Goal: Find specific page/section: Find specific page/section

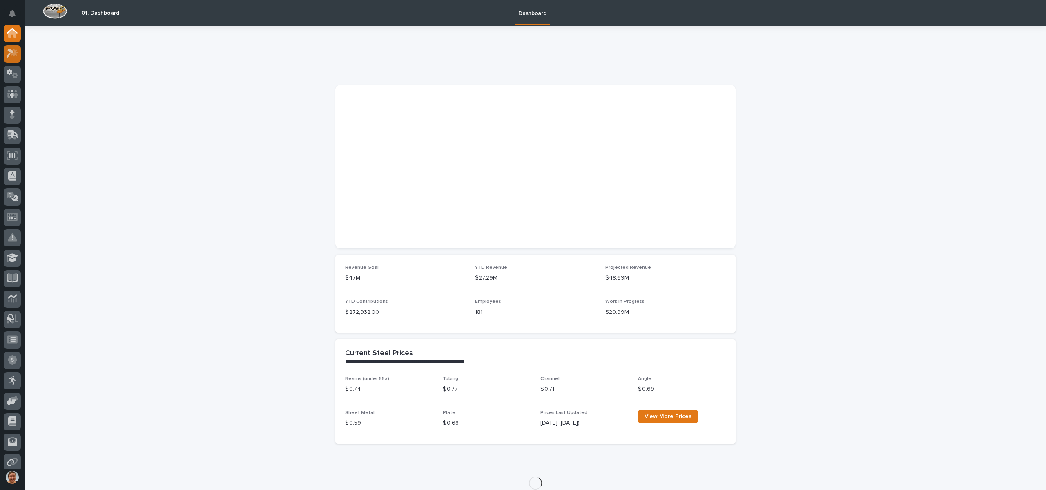
click at [9, 56] on icon at bounding box center [13, 53] width 12 height 9
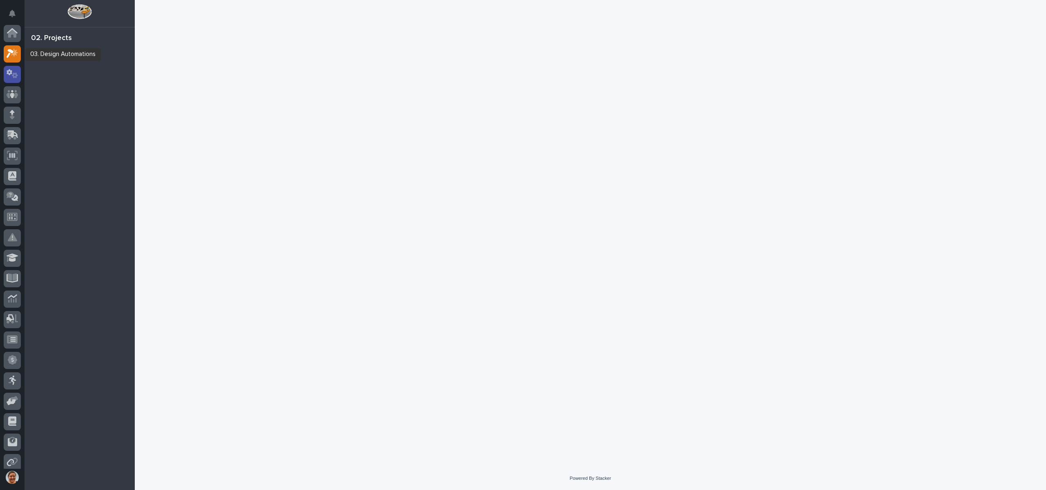
scroll to position [20, 0]
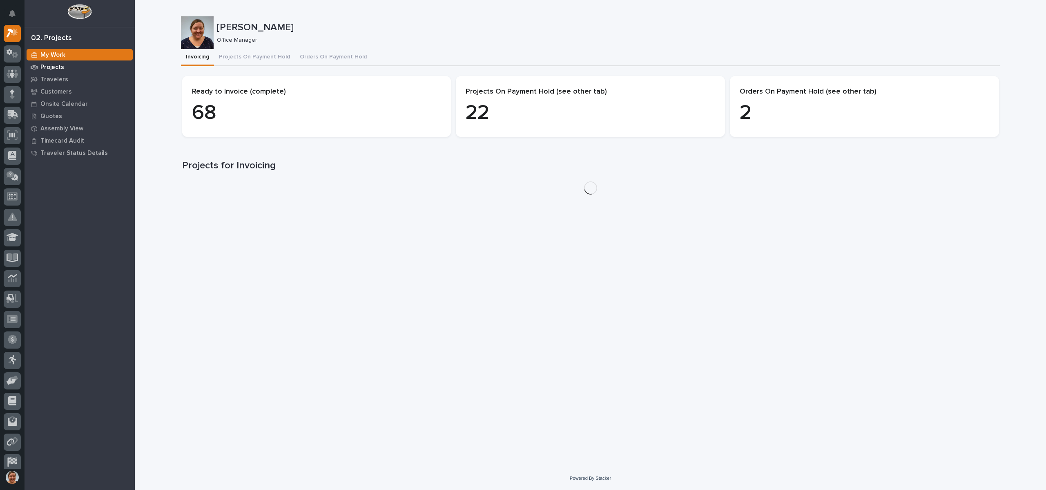
click at [53, 62] on div "Projects" at bounding box center [80, 66] width 106 height 11
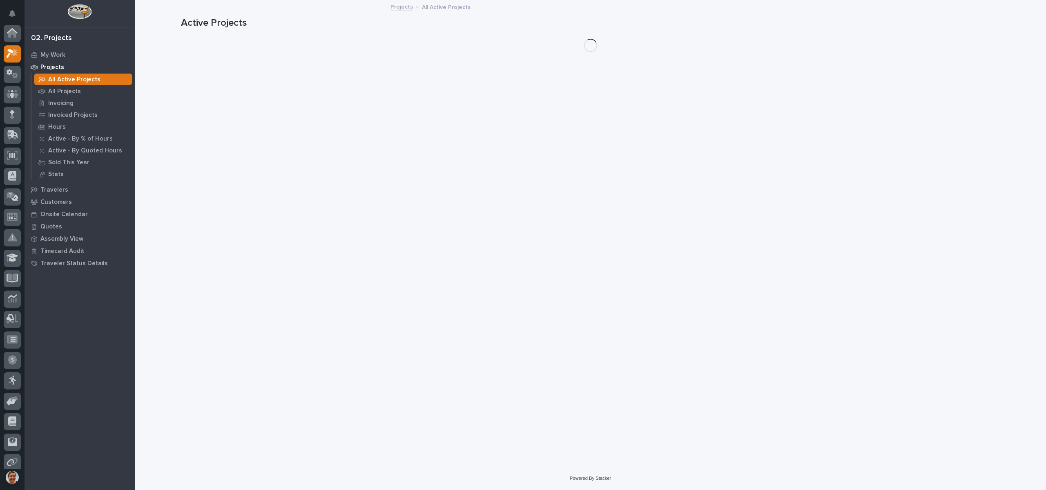
scroll to position [20, 0]
click at [65, 92] on p "All Projects" at bounding box center [64, 91] width 33 height 7
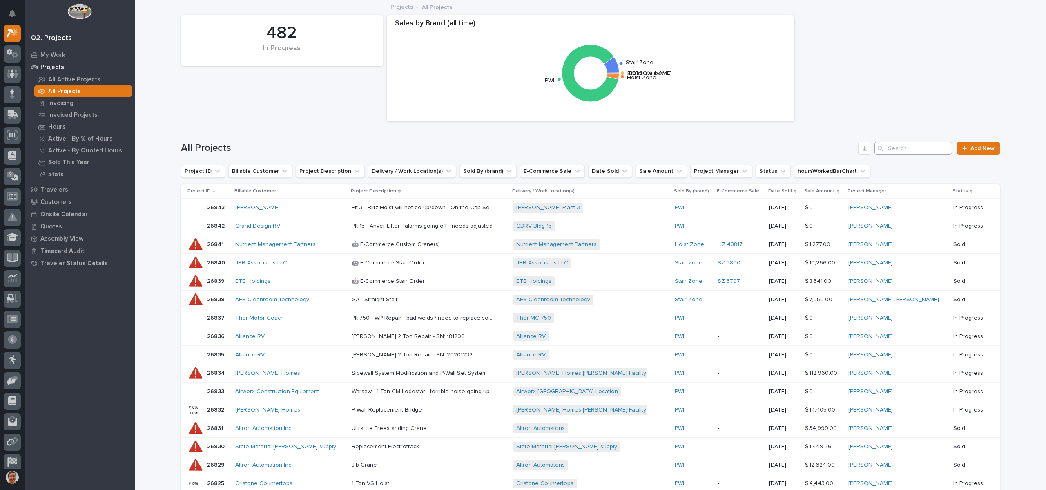
drag, startPoint x: 901, startPoint y: 159, endPoint x: 902, endPoint y: 153, distance: 6.2
click at [902, 156] on div "All Projects Add New" at bounding box center [590, 144] width 819 height 39
click at [902, 153] on input "Search" at bounding box center [913, 148] width 78 height 13
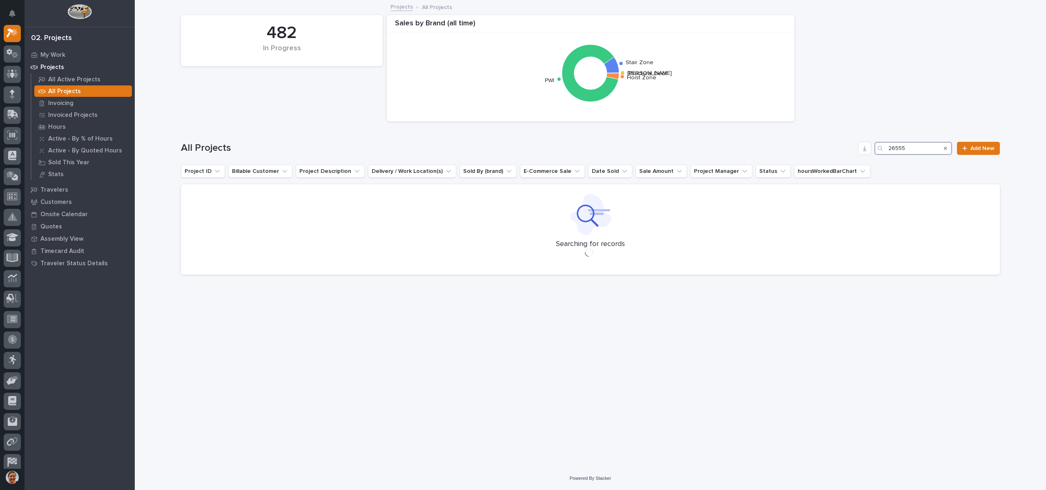
type input "26555"
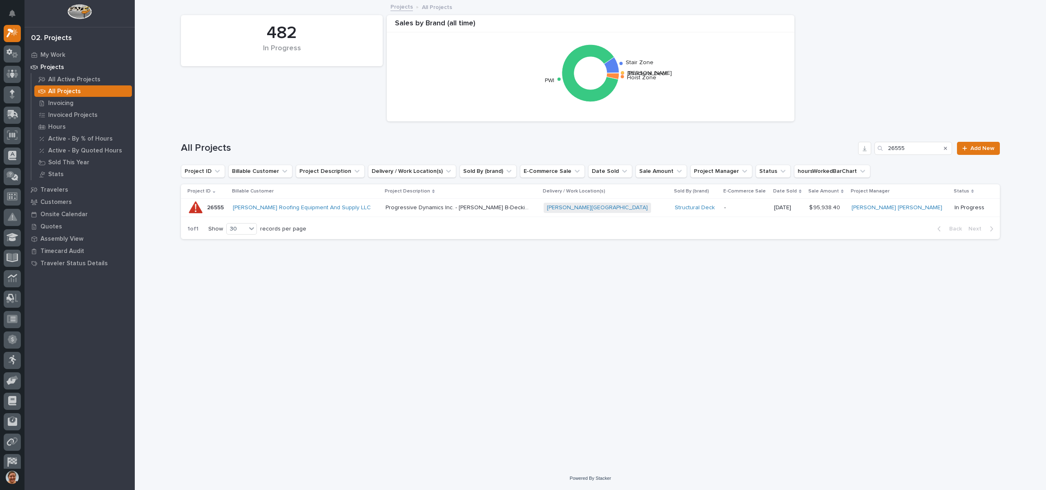
click at [221, 205] on p "26555" at bounding box center [216, 207] width 18 height 9
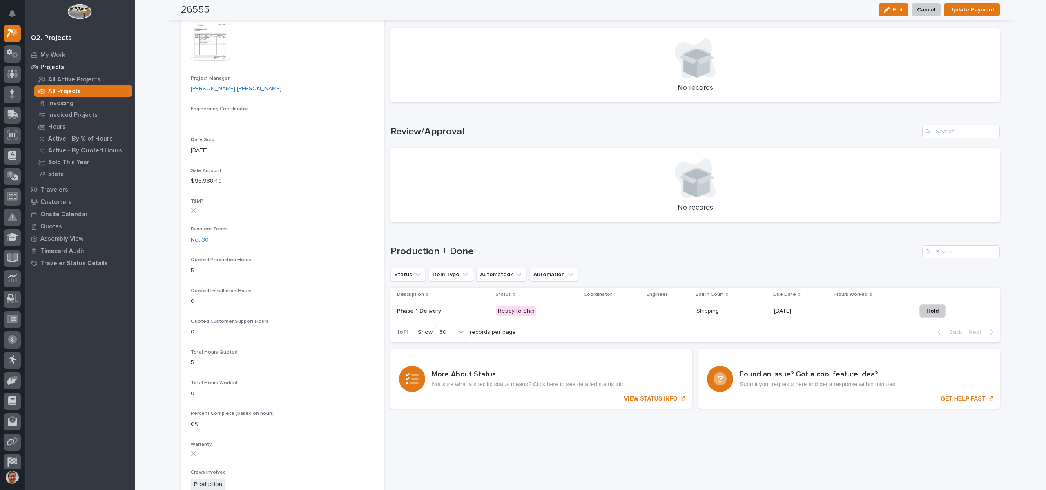
scroll to position [245, 0]
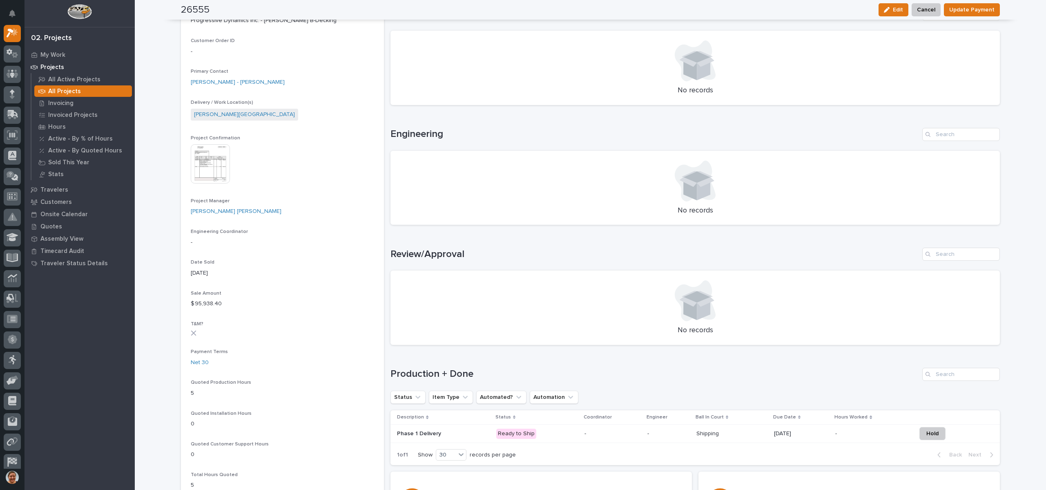
click at [208, 153] on img at bounding box center [210, 163] width 39 height 39
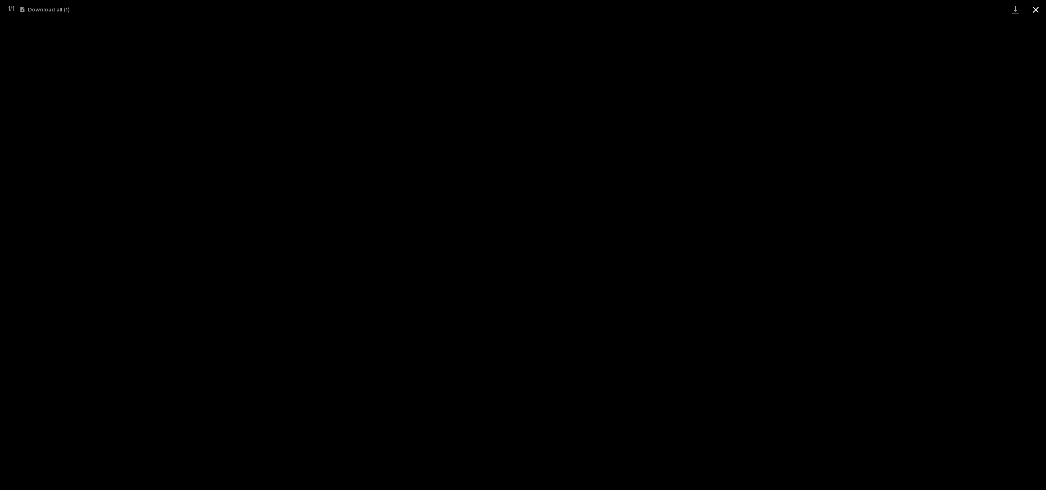
click at [1039, 9] on button "Close gallery" at bounding box center [1035, 9] width 20 height 19
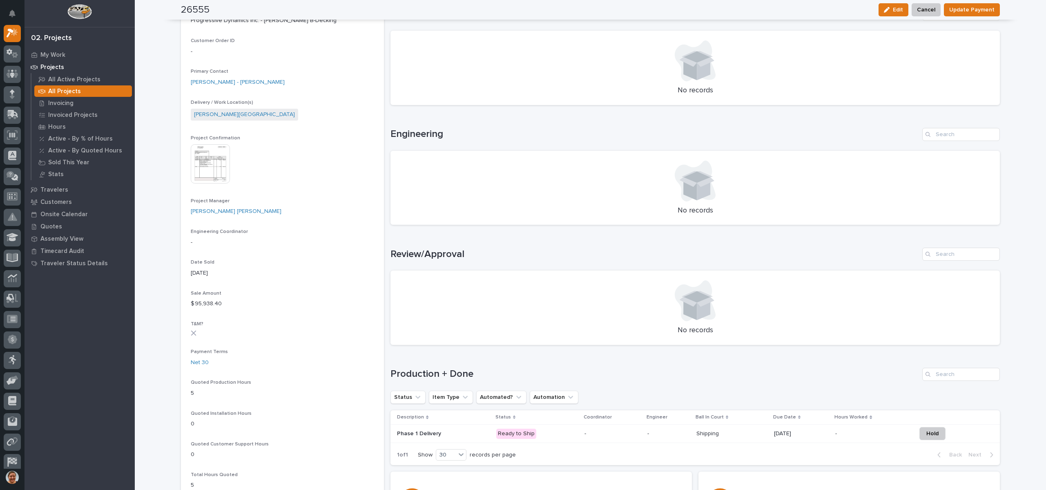
scroll to position [0, 0]
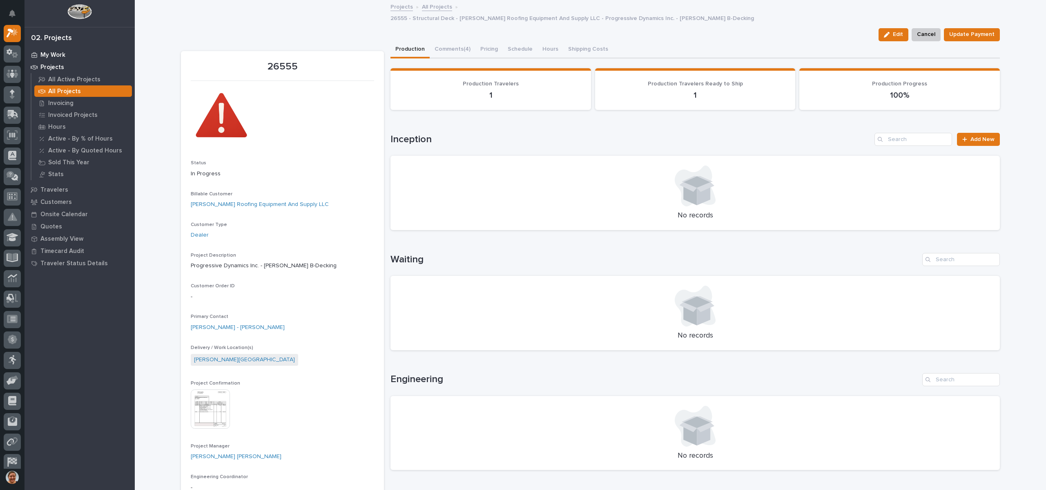
click at [55, 52] on p "My Work" at bounding box center [52, 54] width 25 height 7
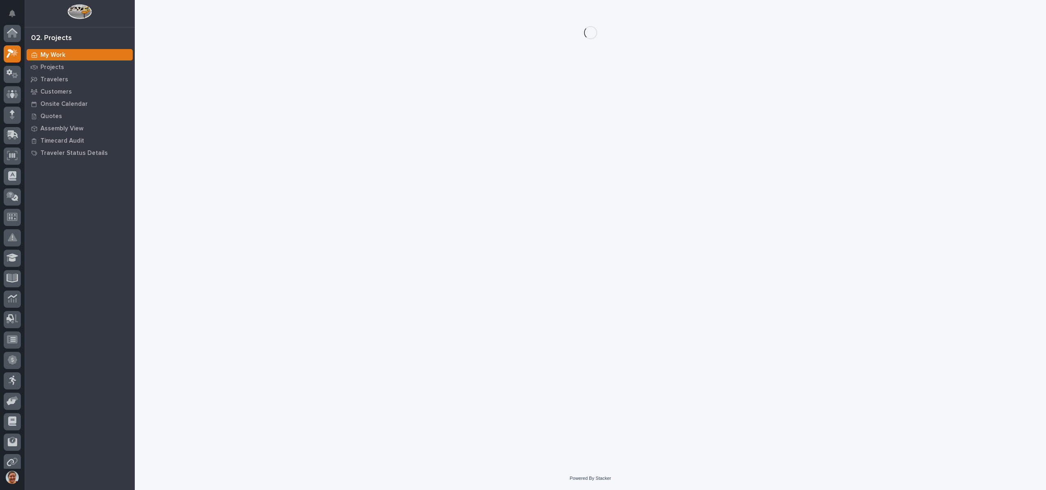
scroll to position [20, 0]
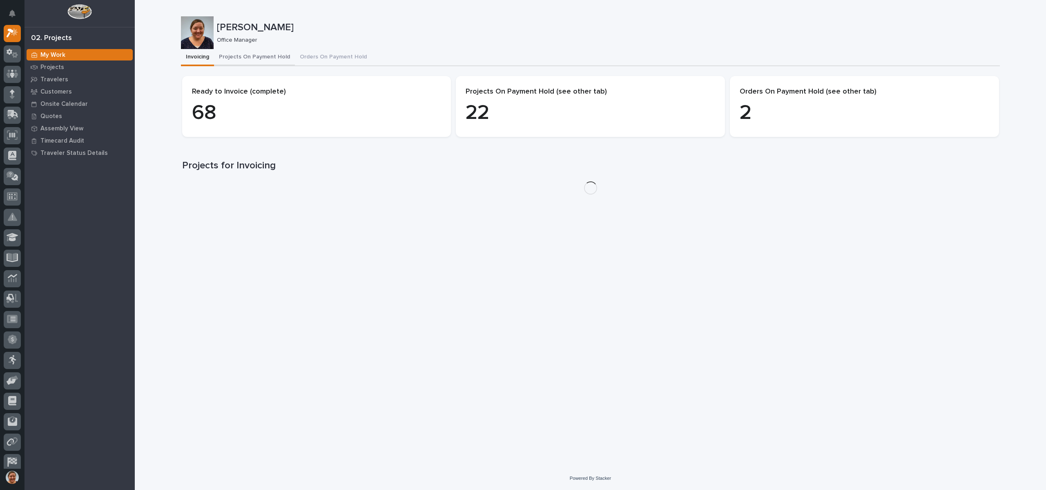
click at [231, 53] on button "Projects On Payment Hold" at bounding box center [254, 57] width 81 height 17
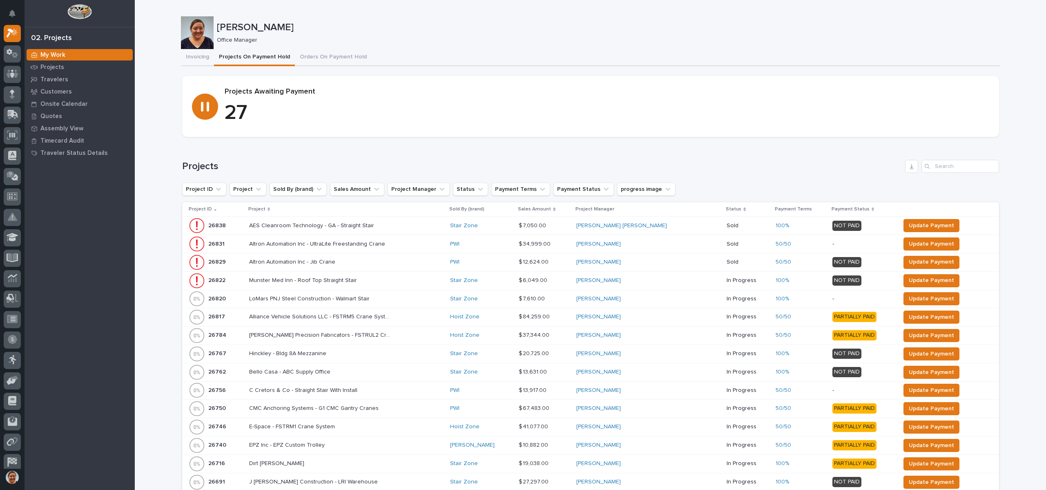
click at [256, 208] on p "Project" at bounding box center [256, 209] width 17 height 9
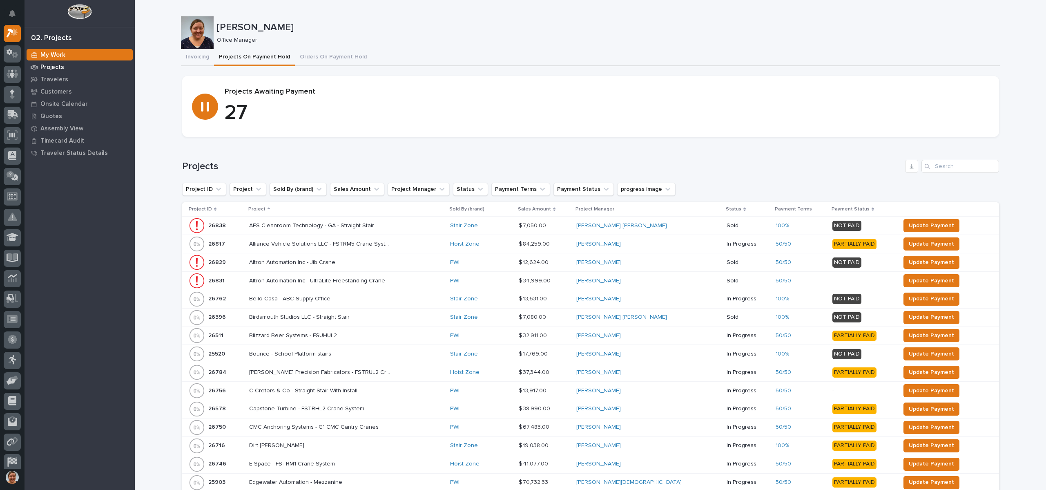
click at [57, 67] on p "Projects" at bounding box center [52, 67] width 24 height 7
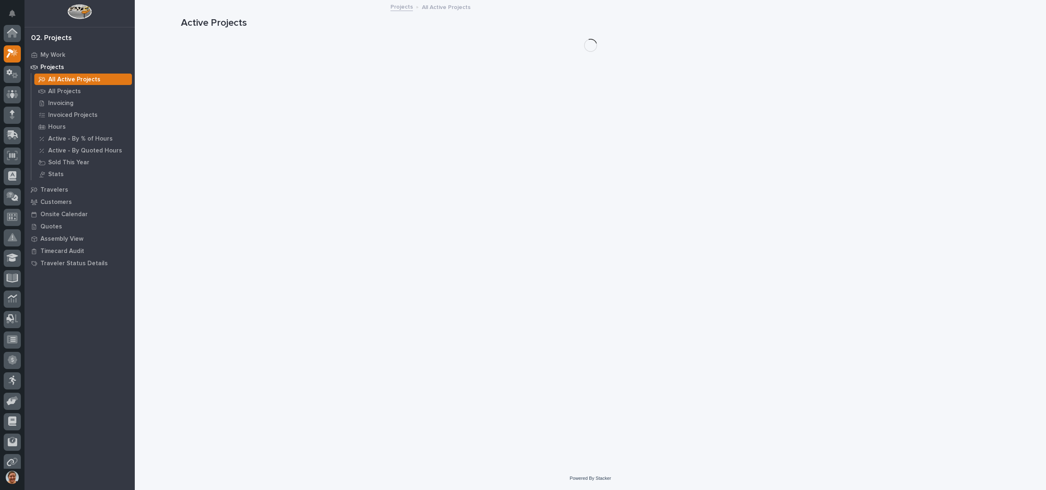
scroll to position [20, 0]
click at [69, 95] on div "All Projects" at bounding box center [83, 90] width 98 height 11
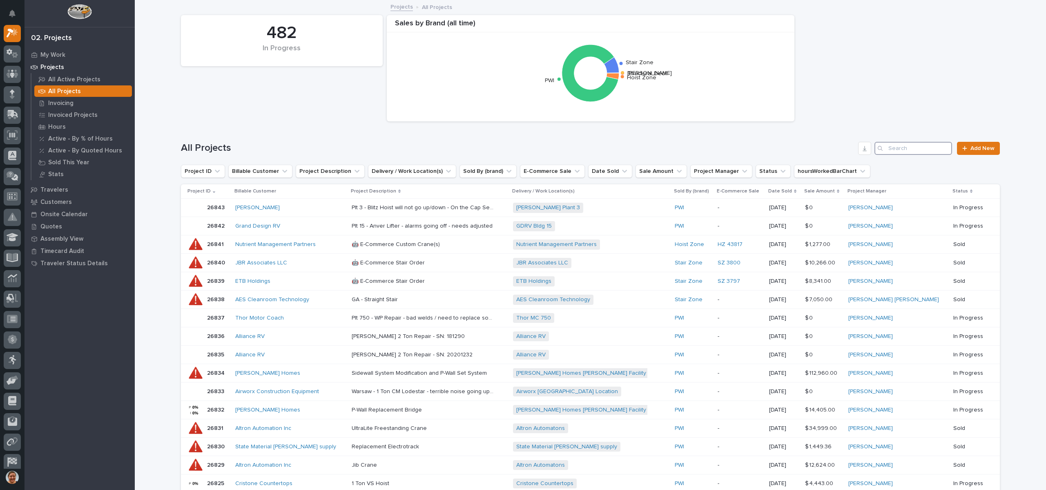
click at [910, 142] on input "Search" at bounding box center [913, 148] width 78 height 13
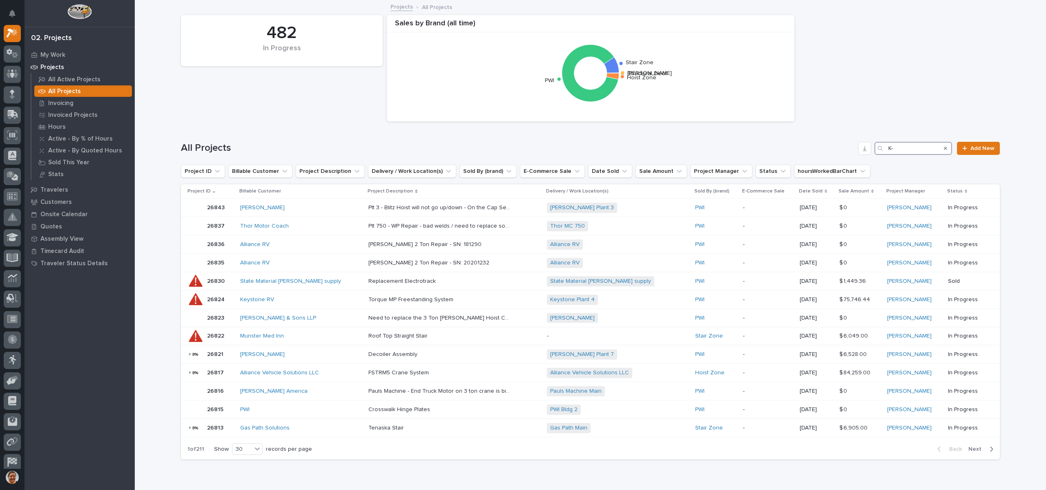
type input "K"
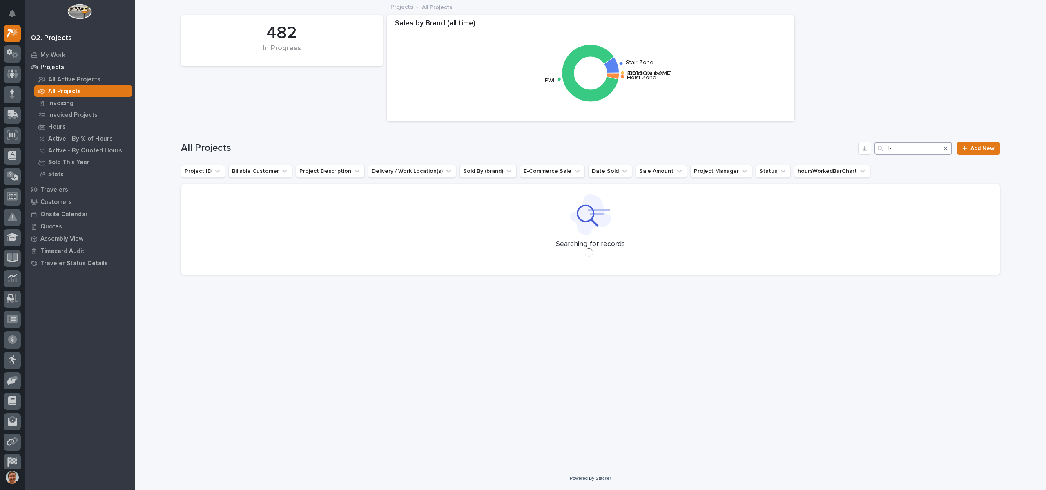
type input "l"
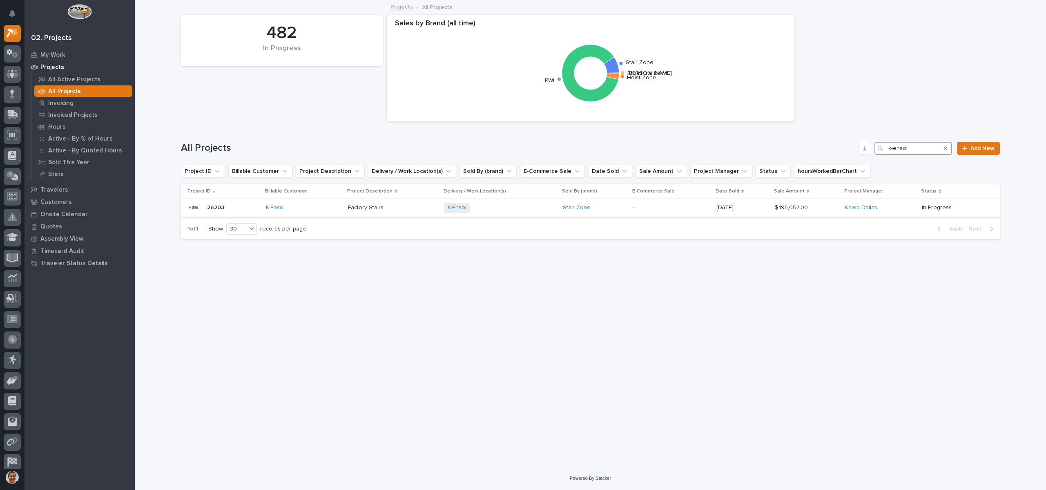
type input "k-ensol"
click at [218, 209] on p "26203" at bounding box center [216, 207] width 19 height 9
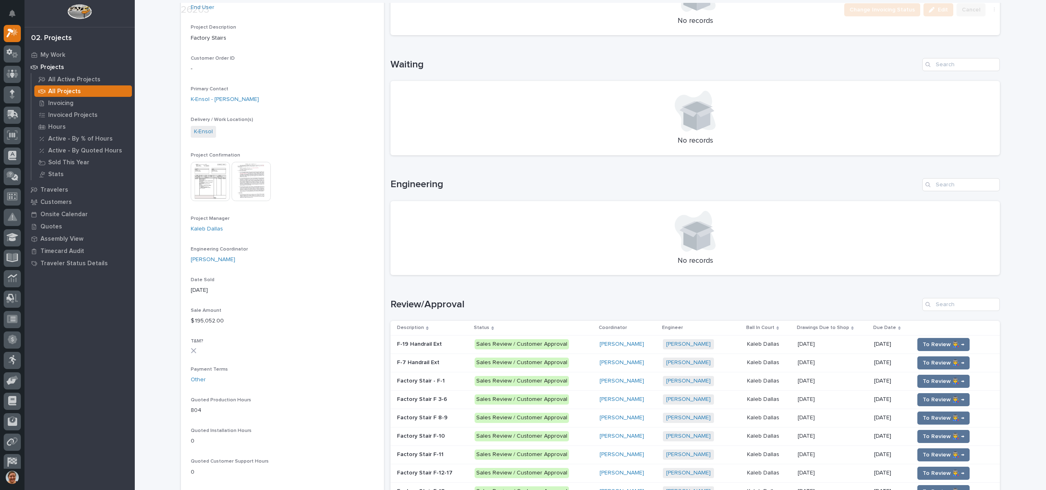
scroll to position [245, 0]
